Goal: Find contact information: Find contact information

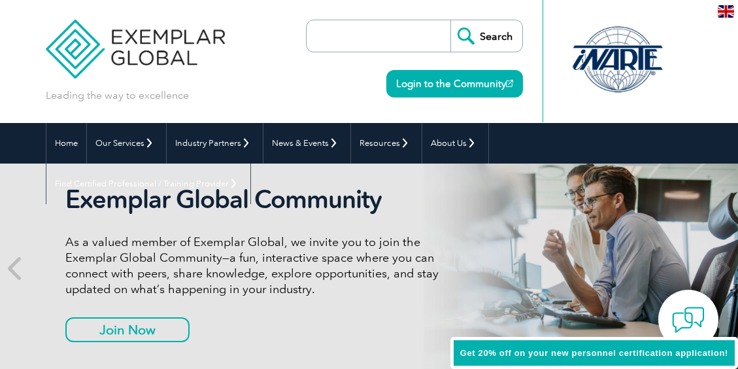
click at [74, 46] on img at bounding box center [136, 39] width 180 height 78
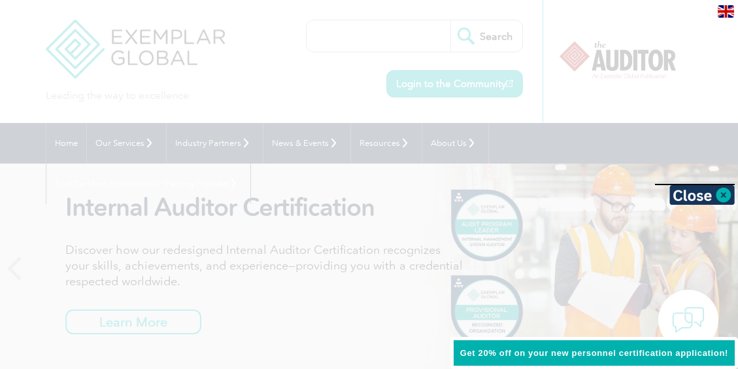
click at [617, 24] on div at bounding box center [369, 184] width 738 height 369
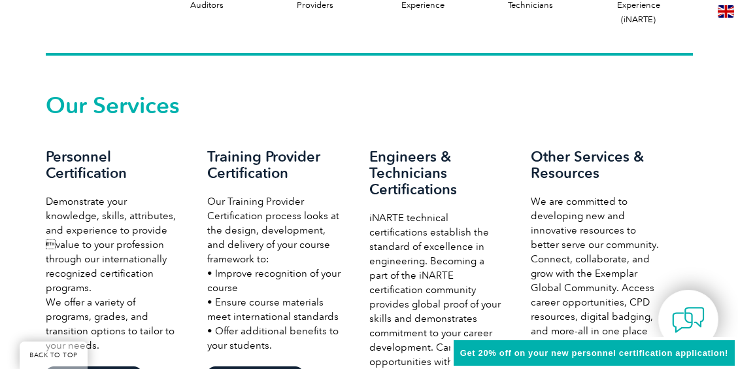
scroll to position [915, 0]
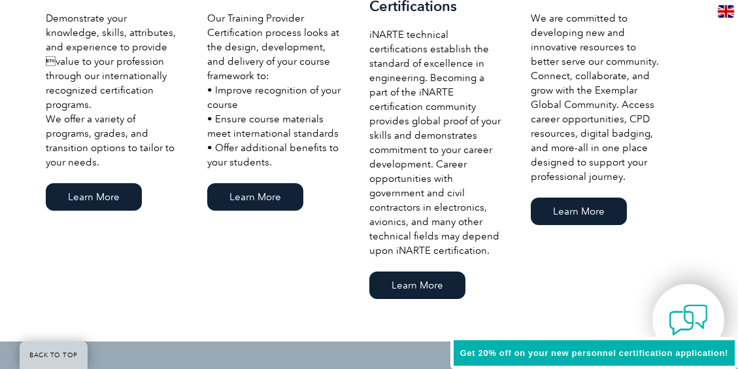
click at [688, 320] on img at bounding box center [687, 319] width 39 height 39
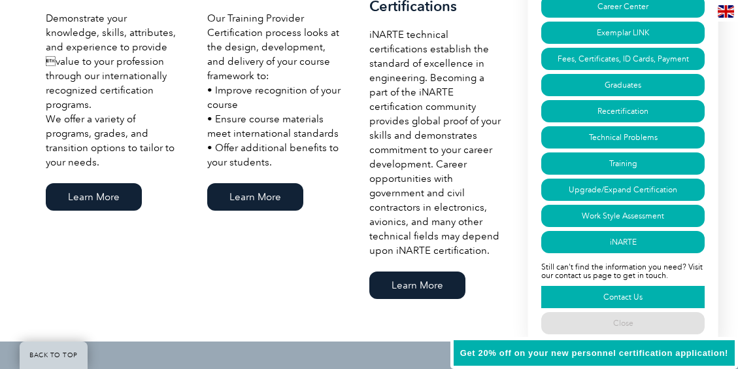
click at [608, 295] on link "Contact Us" at bounding box center [622, 297] width 163 height 22
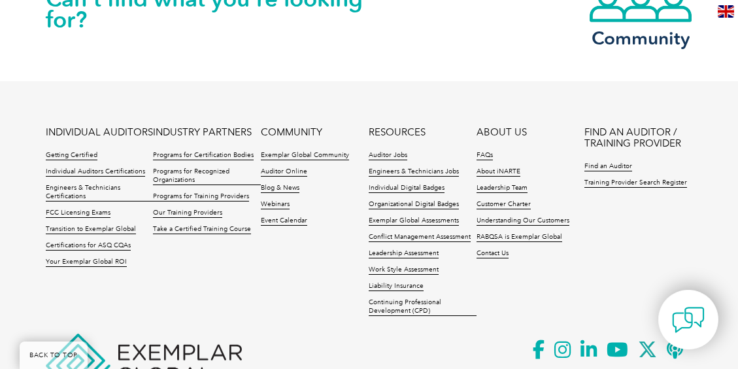
scroll to position [1440, 0]
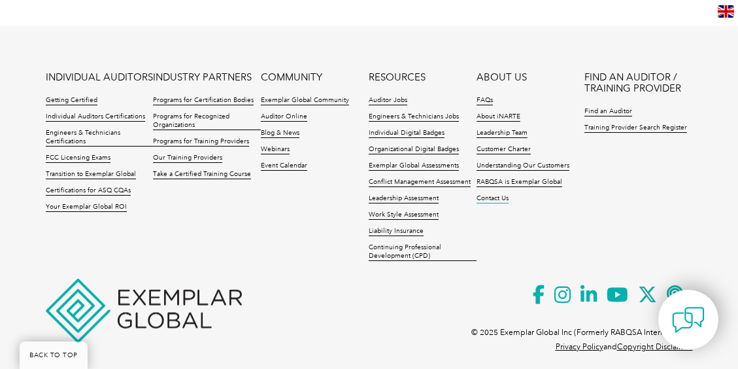
click at [491, 194] on link "Contact Us" at bounding box center [492, 198] width 32 height 9
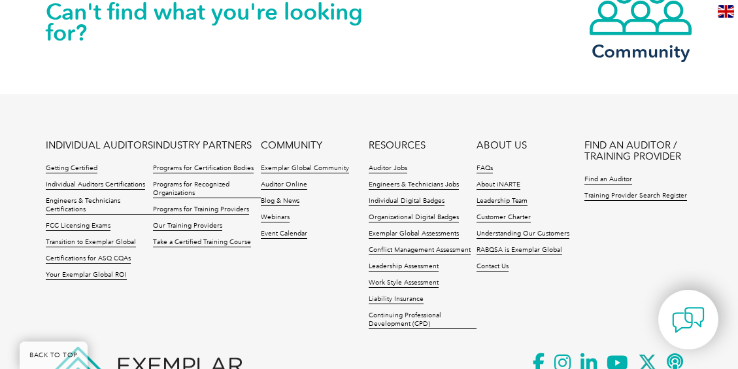
scroll to position [1219, 0]
